Goal: Transaction & Acquisition: Purchase product/service

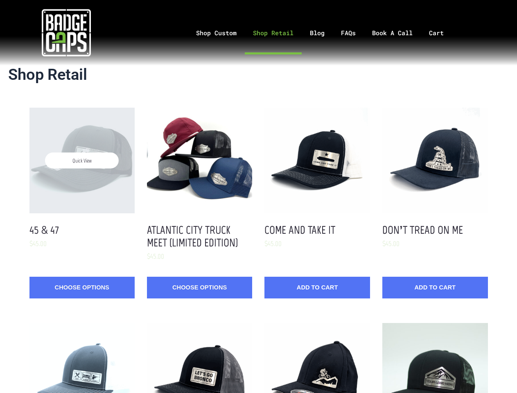
click at [82, 203] on div "Quick View" at bounding box center [81, 160] width 105 height 105
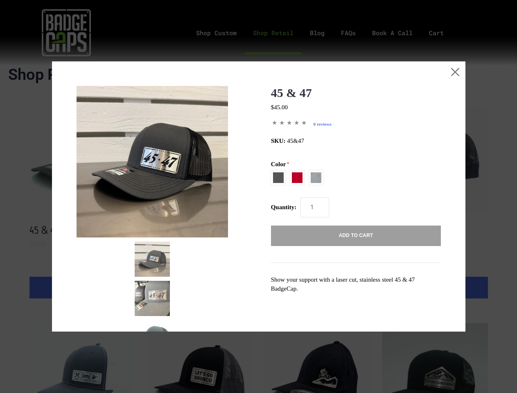
click at [82, 160] on div "45 & 47 $45.00 MSRP: 0 reviews SKU: 45&47 Color Charcoal / Black Red / [PERSON_…" at bounding box center [258, 200] width 364 height 228
click at [199, 203] on div "45 & 47 $45.00 MSRP: 0 reviews SKU: 45&47 Color Charcoal / Black Red / [PERSON_…" at bounding box center [258, 200] width 364 height 228
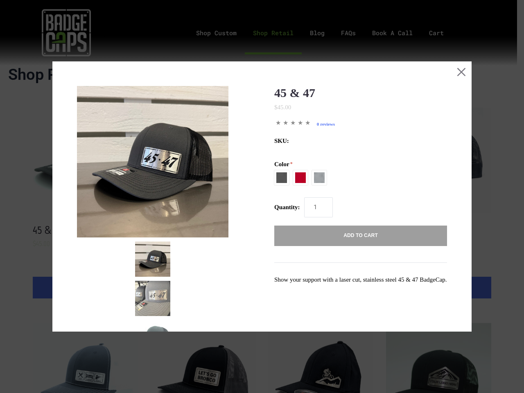
click at [199, 160] on div "45 & 47 $45.00 MSRP: 0 reviews SKU: Color Charcoal / Black Red / [PERSON_NAME] …" at bounding box center [262, 195] width 370 height 218
click at [317, 203] on input "1" at bounding box center [318, 207] width 29 height 20
click at [317, 160] on div "45 & 47 $45.00 MSRP: 0 reviews SKU: Color Charcoal / Black Red / [PERSON_NAME] …" at bounding box center [262, 195] width 370 height 218
click at [317, 284] on p "Show your support with a laser cut, stainless steel 45 & 47 BadgeCap." at bounding box center [360, 279] width 173 height 9
click at [434, 203] on div "Quantity: 1" at bounding box center [360, 207] width 173 height 20
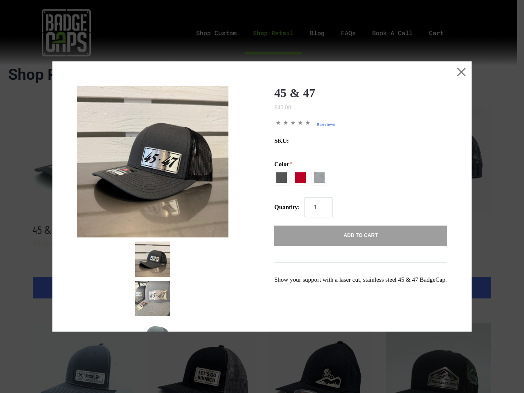
click at [434, 160] on div "45 & 47 $45.00 MSRP: 0 reviews SKU: Color Charcoal / Black Red / [PERSON_NAME] …" at bounding box center [262, 195] width 370 height 218
